Goal: Task Accomplishment & Management: Complete application form

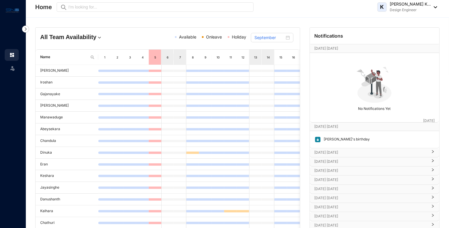
click at [12, 74] on div "Leave" at bounding box center [13, 114] width 26 height 228
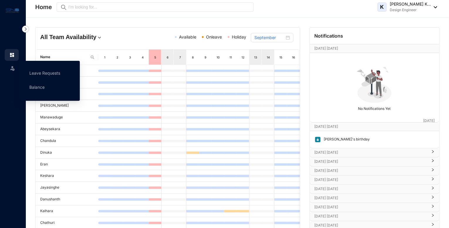
click at [13, 70] on img at bounding box center [12, 68] width 6 height 6
click at [49, 73] on link "Leave Requests" at bounding box center [44, 72] width 31 height 5
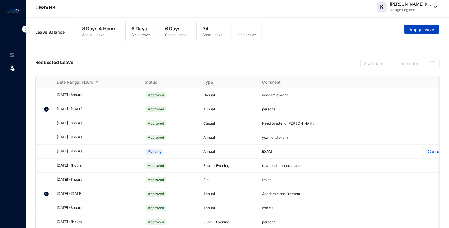
click at [412, 28] on span "Apply Leave" at bounding box center [421, 30] width 25 height 6
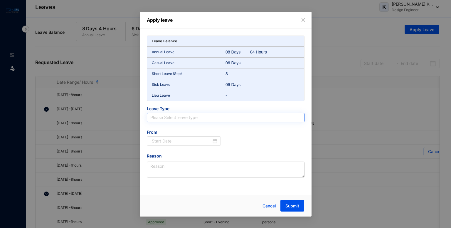
click at [229, 119] on input "search" at bounding box center [225, 117] width 151 height 9
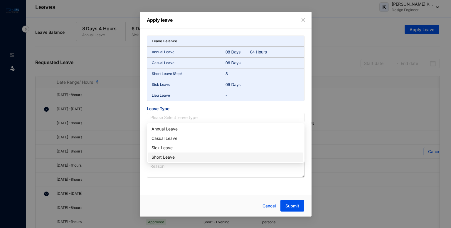
click at [174, 157] on div "Short Leave" at bounding box center [225, 157] width 148 height 6
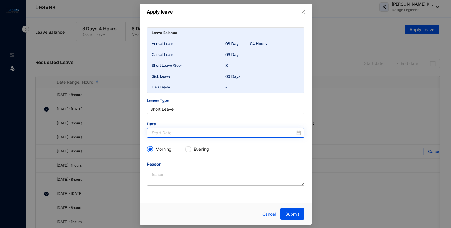
click at [298, 131] on div at bounding box center [226, 132] width 149 height 6
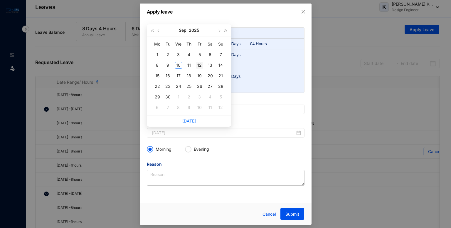
click at [199, 64] on div "12" at bounding box center [199, 65] width 7 height 7
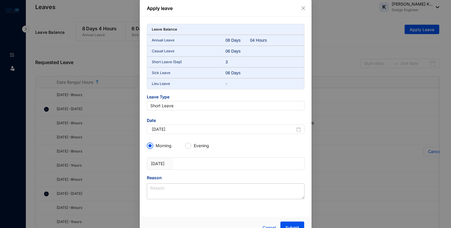
type input "[DATE]"
click at [190, 143] on input "Evening" at bounding box center [188, 146] width 6 height 6
radio input "true"
radio input "false"
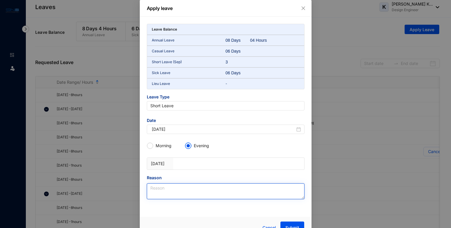
click at [167, 194] on textarea "Reason" at bounding box center [226, 191] width 158 height 16
type textarea "n"
click at [0, 0] on div "[MEDICAL_DATA] for" at bounding box center [0, 0] width 0 height 0
click at [0, 0] on span "need" at bounding box center [0, 0] width 0 height 0
type textarea "I need to meet a [MEDICAL_DATA] for a checkup."
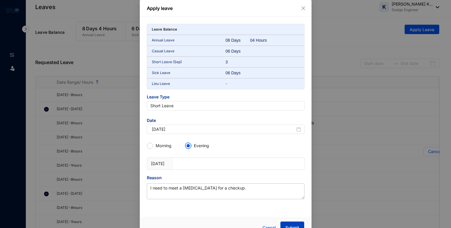
click at [288, 222] on button "Submit" at bounding box center [292, 227] width 24 height 12
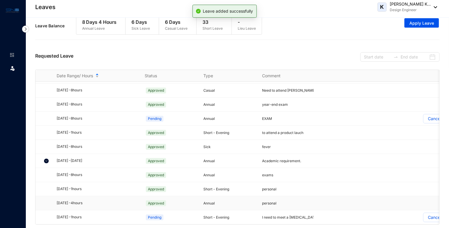
scroll to position [10, 0]
